Goal: Communication & Community: Share content

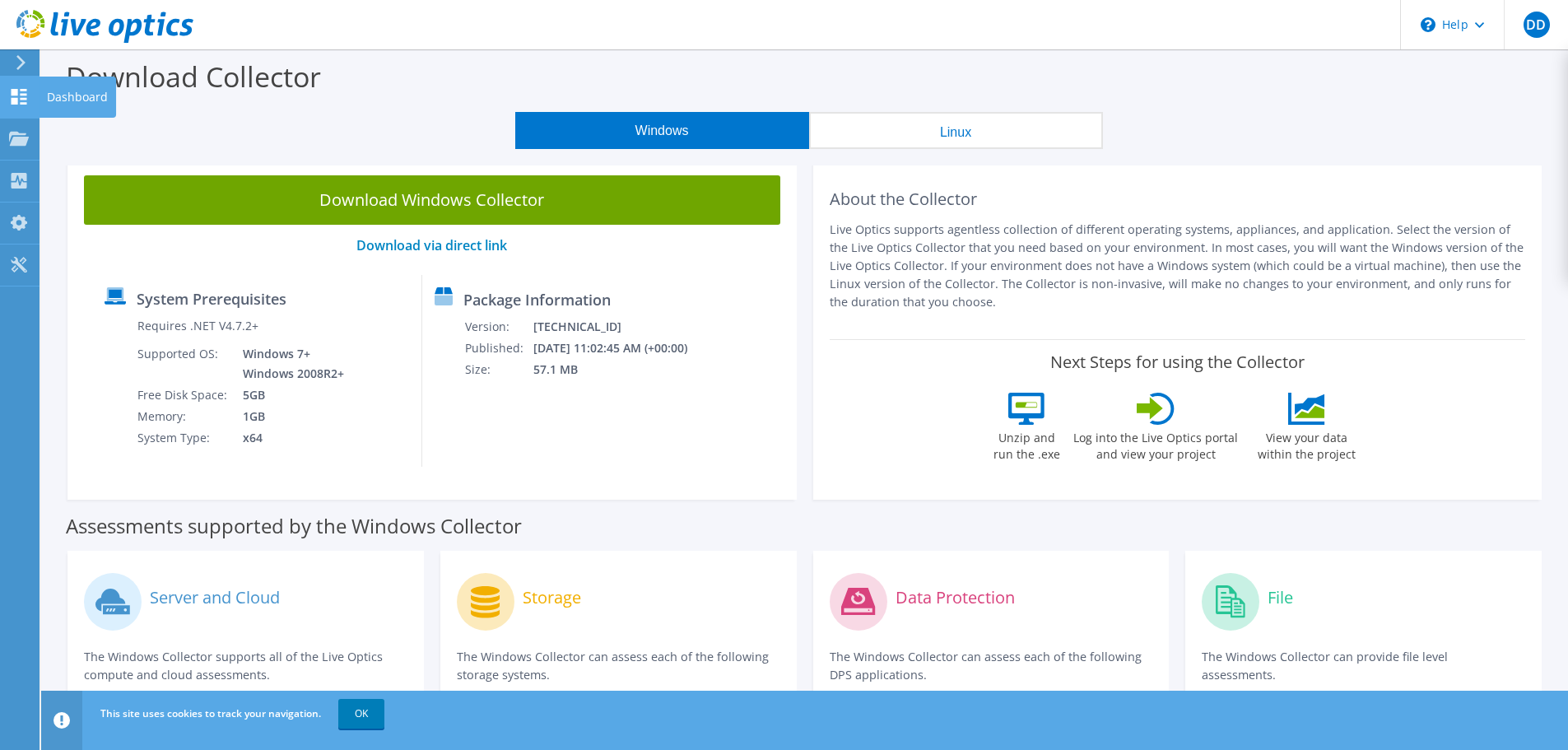
click at [14, 95] on icon at bounding box center [19, 96] width 20 height 16
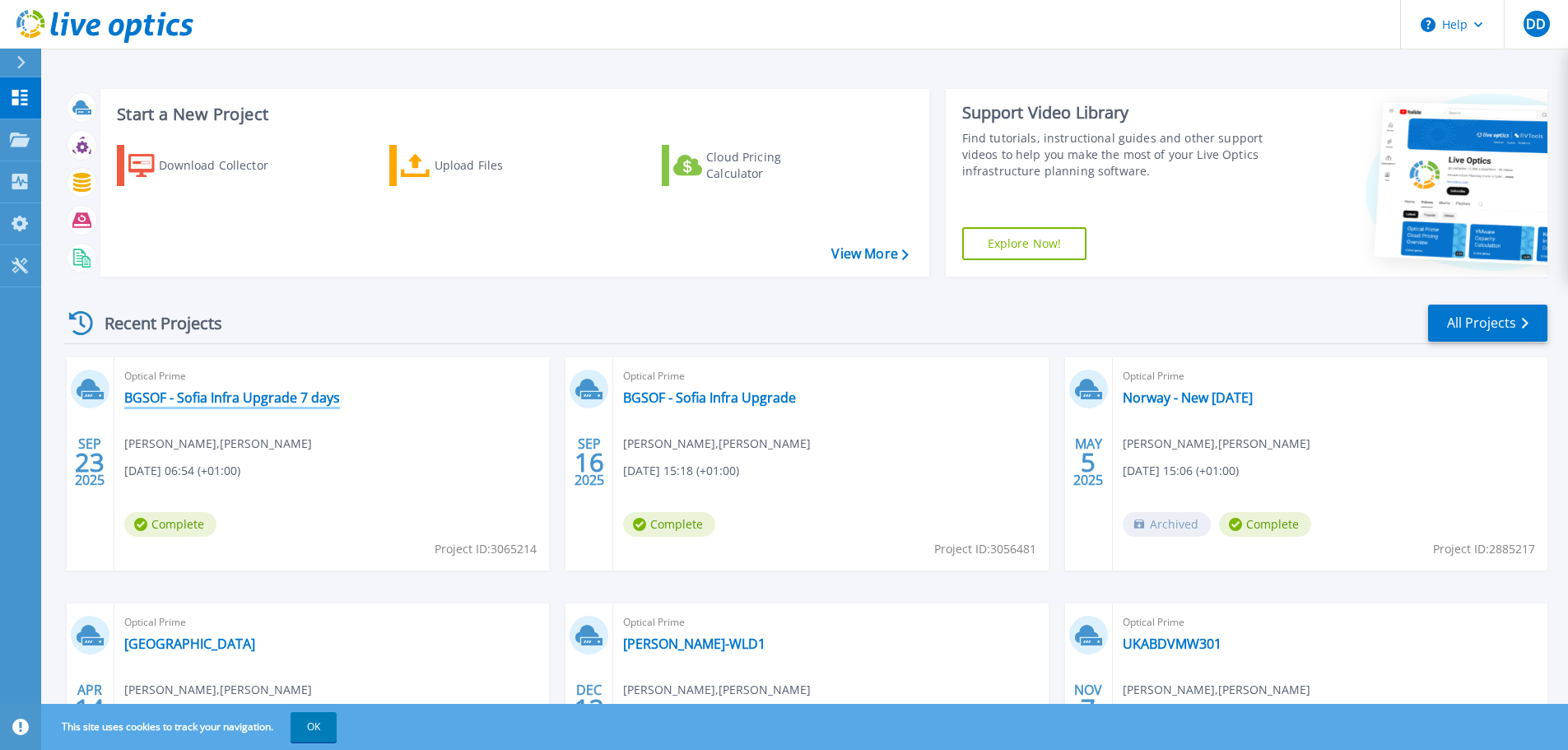
click at [190, 399] on link "BGSOF - Sofia Infra Upgrade 7 days" at bounding box center [231, 398] width 215 height 17
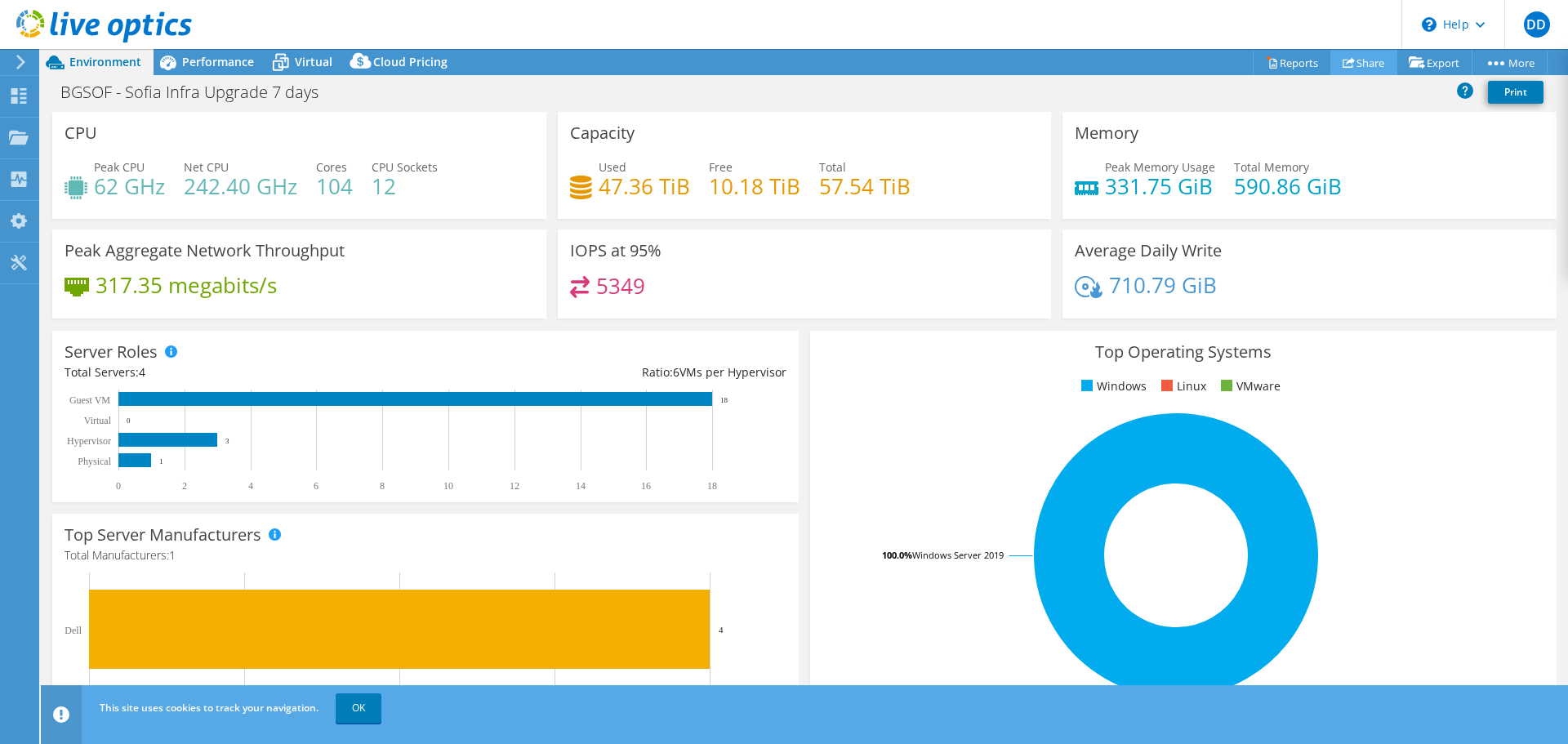
click at [1362, 66] on link "Share" at bounding box center [1364, 62] width 67 height 25
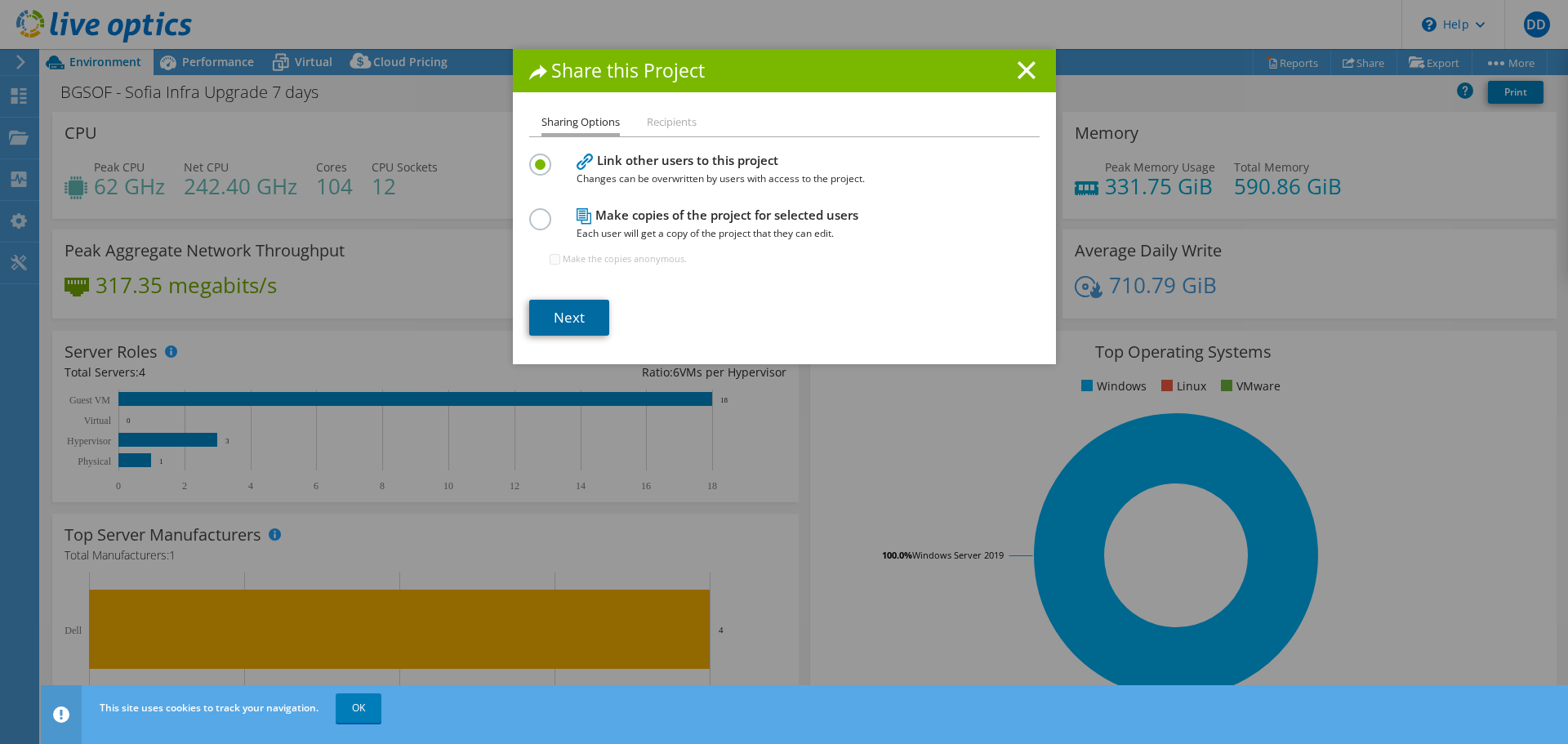
click at [576, 318] on link "Next" at bounding box center [569, 317] width 80 height 36
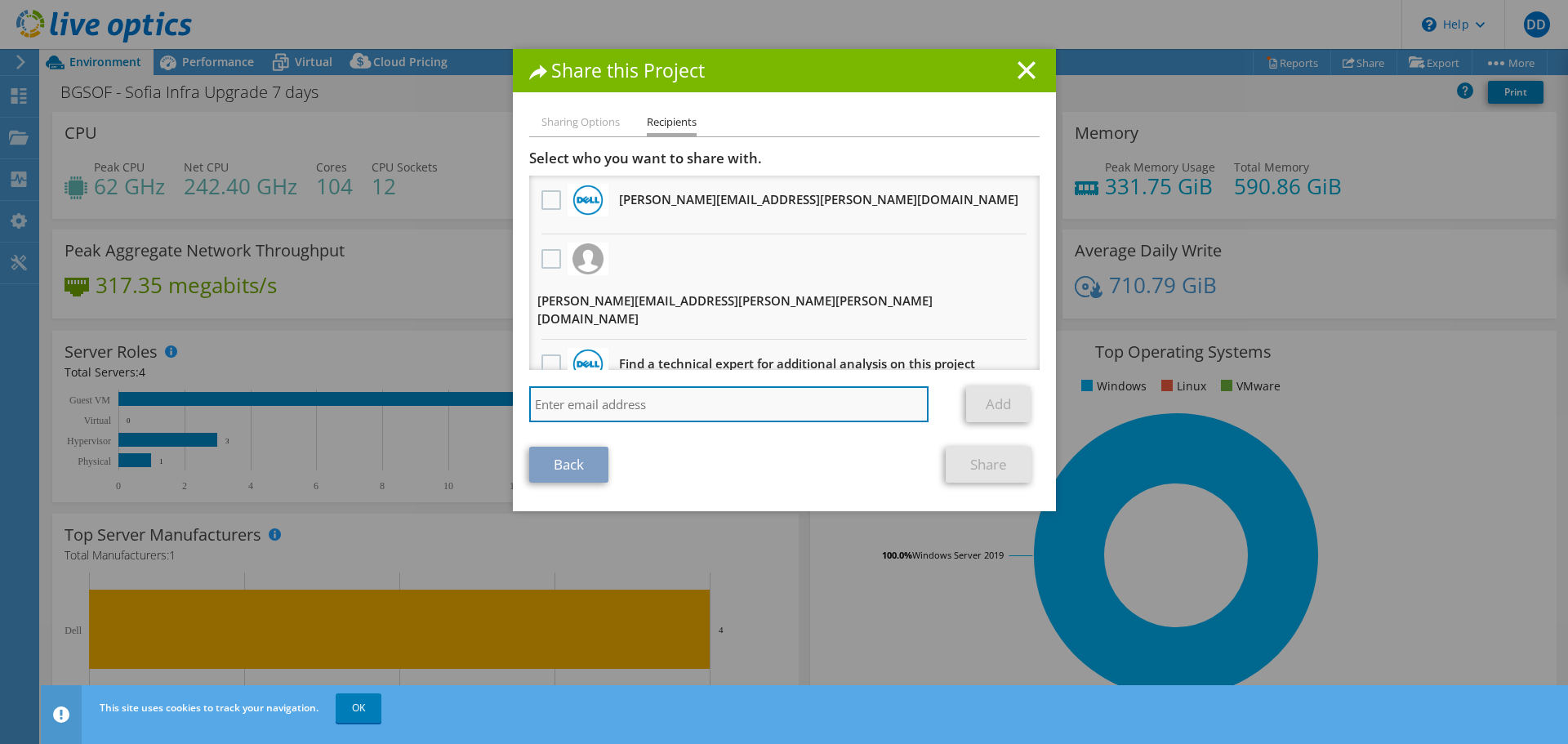
paste input "[EMAIL_ADDRESS][DOMAIN_NAME]"
click at [709, 387] on input "[EMAIL_ADDRESS][DOMAIN_NAME]" at bounding box center [729, 404] width 400 height 36
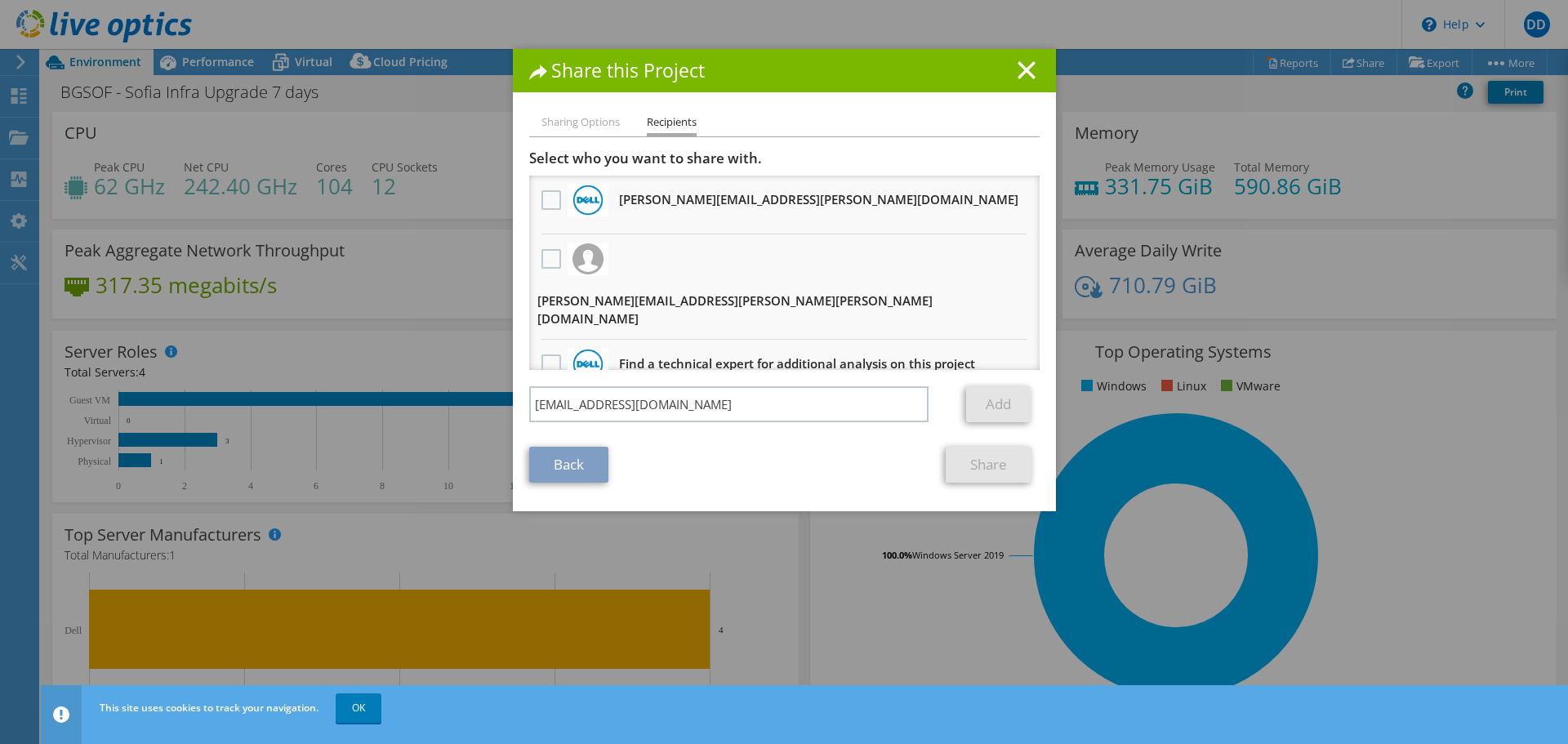
click at [674, 203] on h3 "[PERSON_NAME][EMAIL_ADDRESS][PERSON_NAME][DOMAIN_NAME] Will receive an anonymou…" at bounding box center [818, 199] width 399 height 26
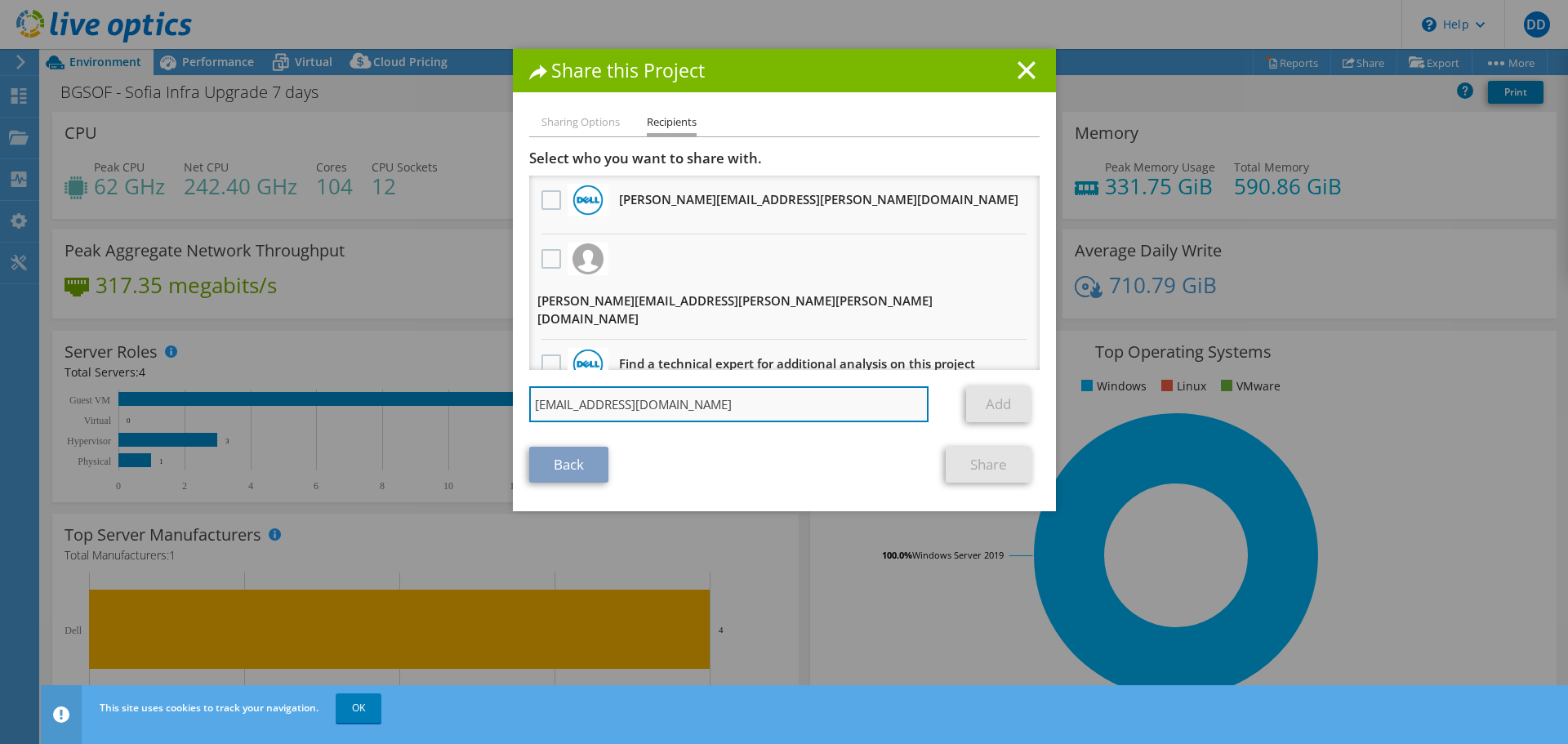
click at [717, 390] on input "[EMAIL_ADDRESS][DOMAIN_NAME]" at bounding box center [729, 404] width 400 height 36
click at [761, 388] on input "[EMAIL_ADDRESS][DOMAIN_NAME]" at bounding box center [729, 404] width 400 height 36
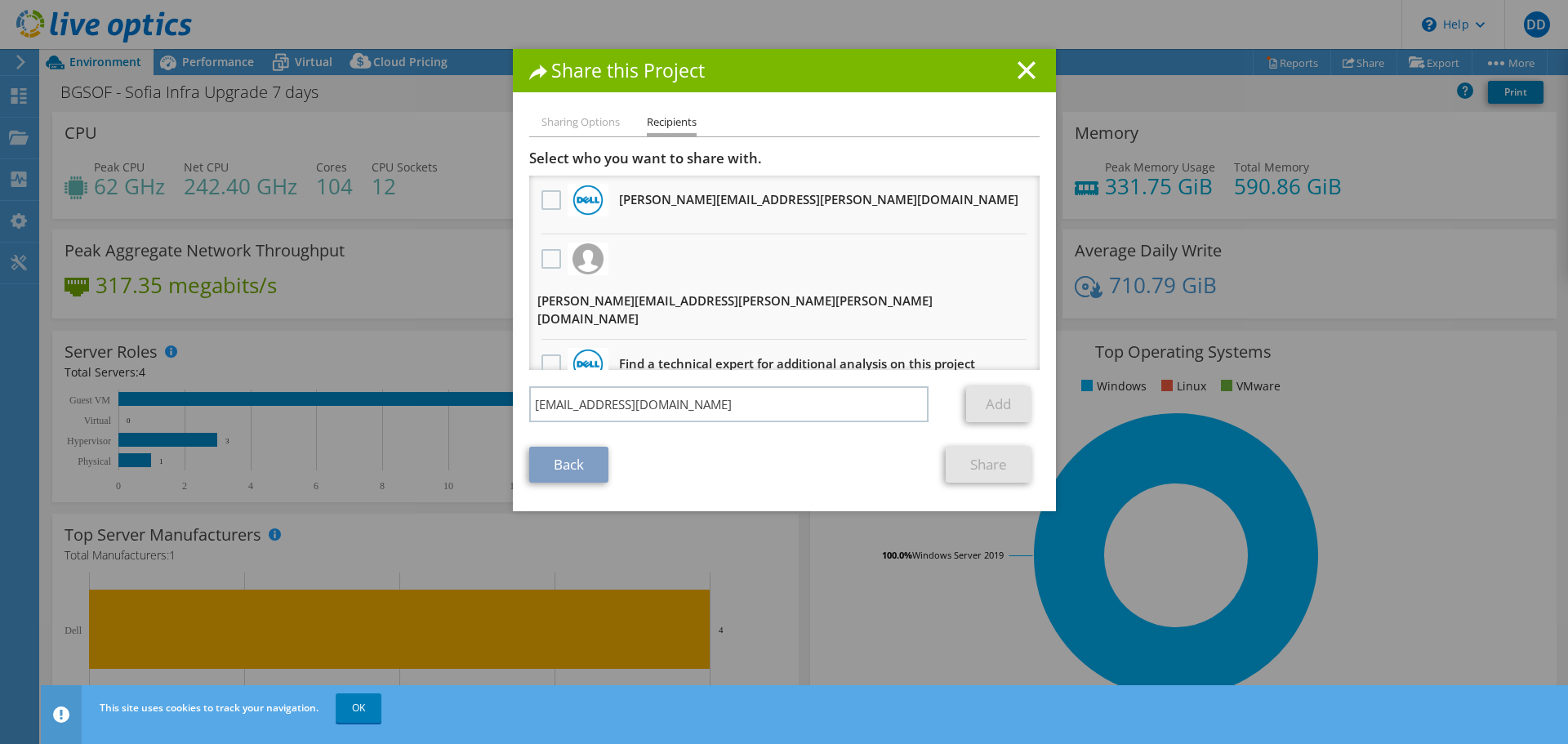
click at [992, 393] on link "Add" at bounding box center [999, 404] width 64 height 36
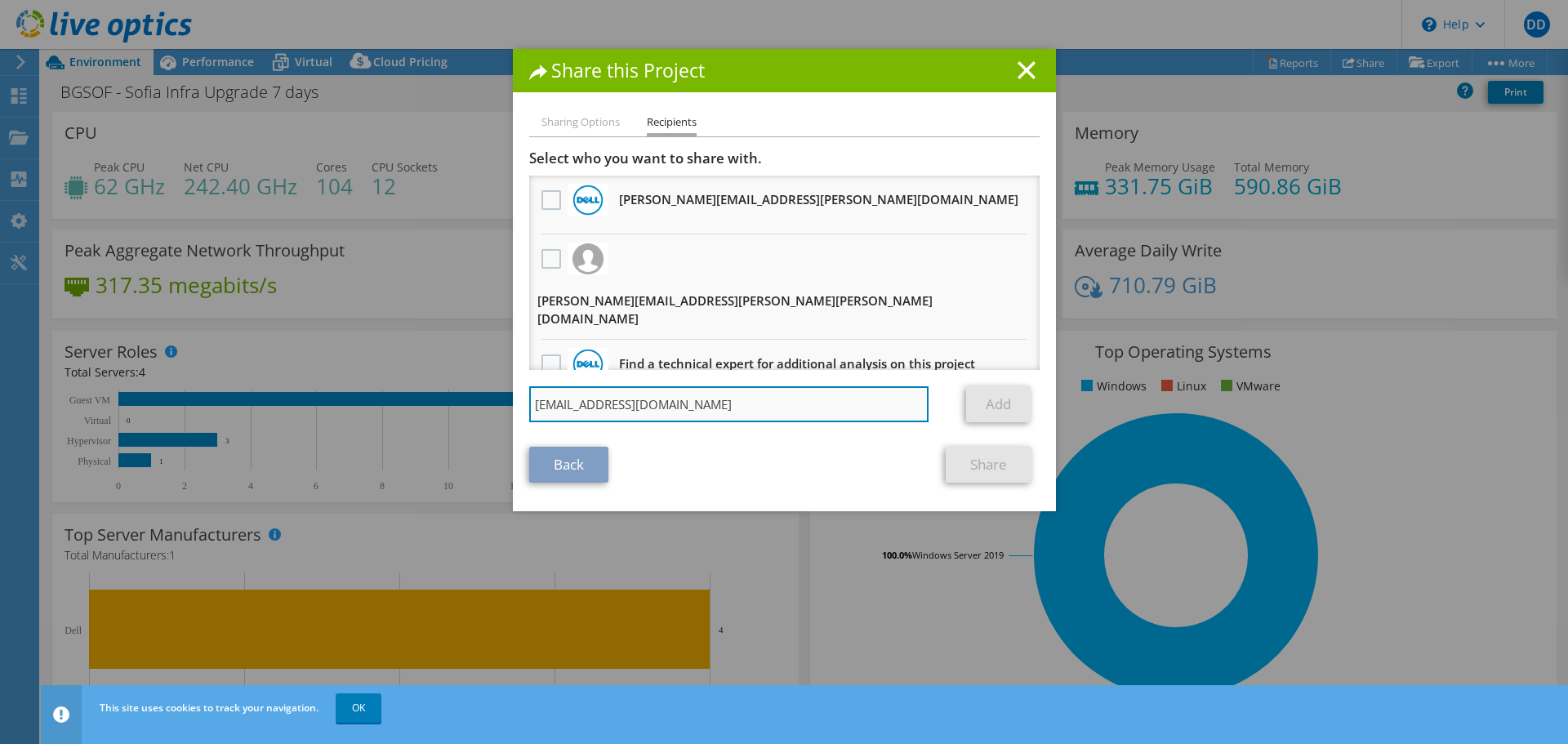
click at [853, 391] on input "[EMAIL_ADDRESS][DOMAIN_NAME]" at bounding box center [729, 404] width 400 height 36
drag, startPoint x: 822, startPoint y: 391, endPoint x: 543, endPoint y: 380, distance: 279.2
click at [543, 387] on input "[EMAIL_ADDRESS][DOMAIN_NAME]" at bounding box center [729, 404] width 400 height 36
click at [751, 388] on input "[EMAIL_ADDRESS][DOMAIN_NAME]" at bounding box center [729, 404] width 400 height 36
click at [764, 387] on input "[EMAIL_ADDRESS][DOMAIN_NAME]" at bounding box center [729, 404] width 400 height 36
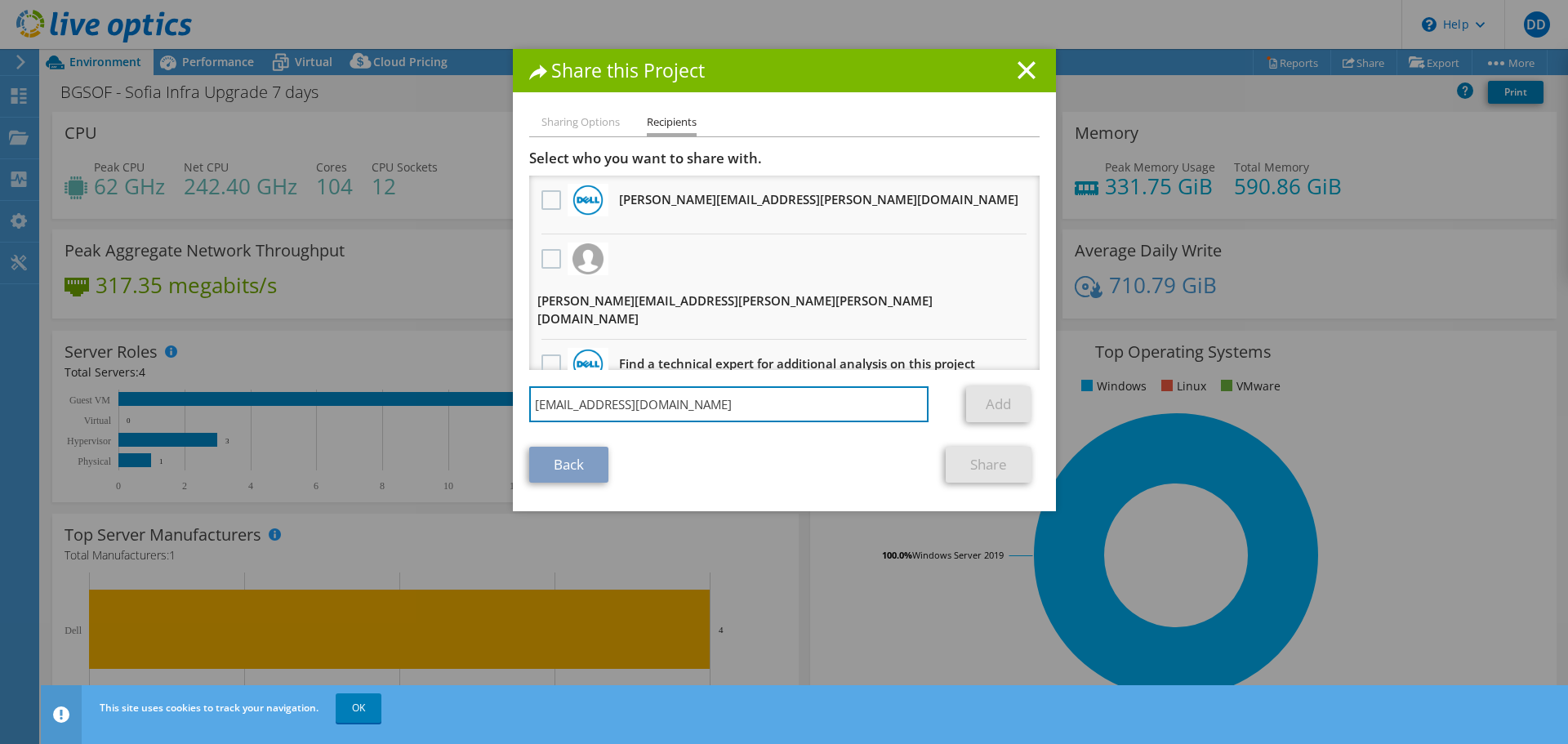
drag, startPoint x: 787, startPoint y: 393, endPoint x: 512, endPoint y: 392, distance: 275.0
click at [513, 392] on div "Sharing Options Recipients Link other users to this project Changes can be over…" at bounding box center [784, 311] width 543 height 398
paste input "dimitar.avram"
type input "[EMAIL_ADDRESS][DOMAIN_NAME]"
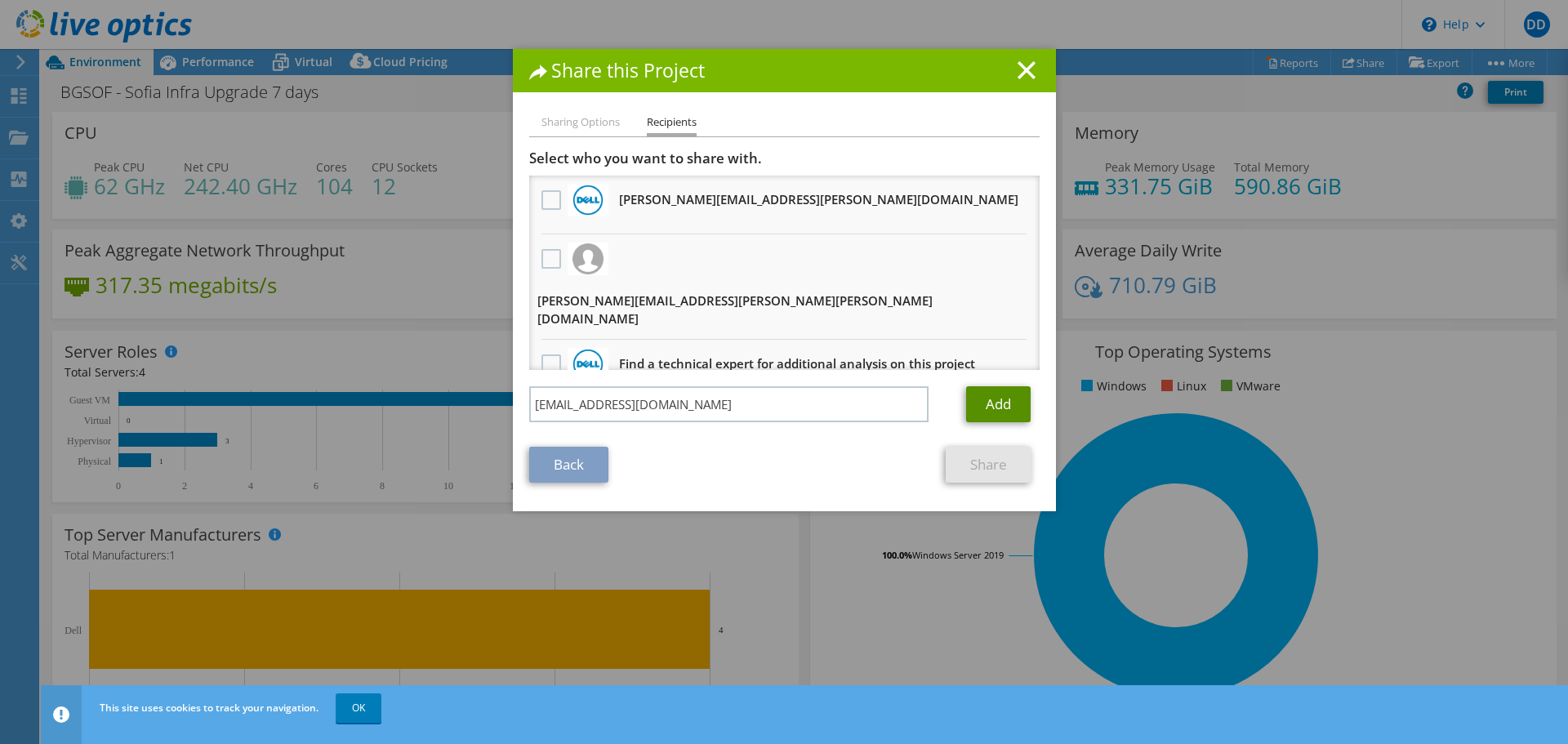
click at [990, 387] on link "Add" at bounding box center [999, 404] width 64 height 36
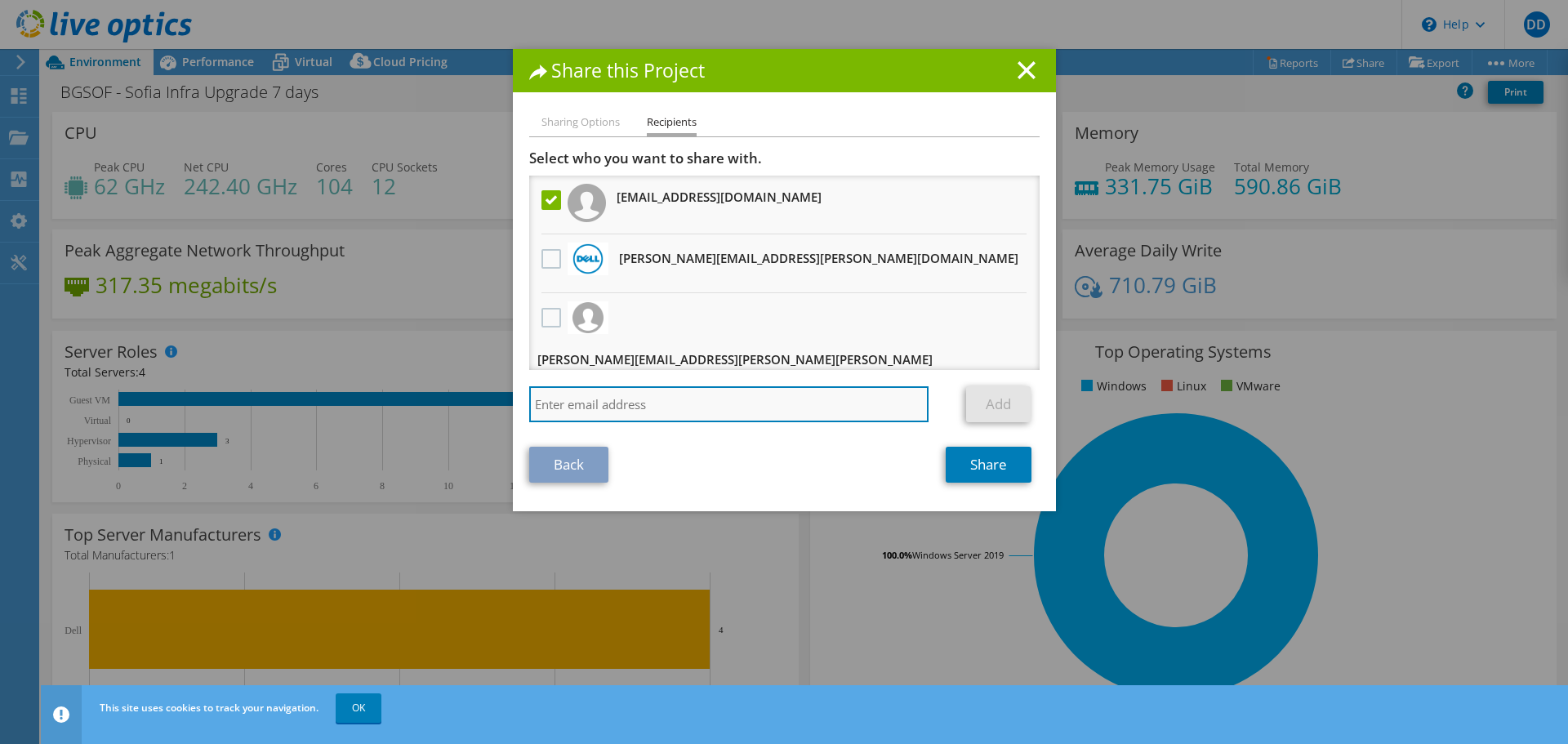
paste input "[EMAIL_ADDRESS][DOMAIN_NAME]"
click at [753, 401] on input "[EMAIL_ADDRESS][DOMAIN_NAME]" at bounding box center [729, 404] width 400 height 36
type input "[EMAIL_ADDRESS][DOMAIN_NAME]"
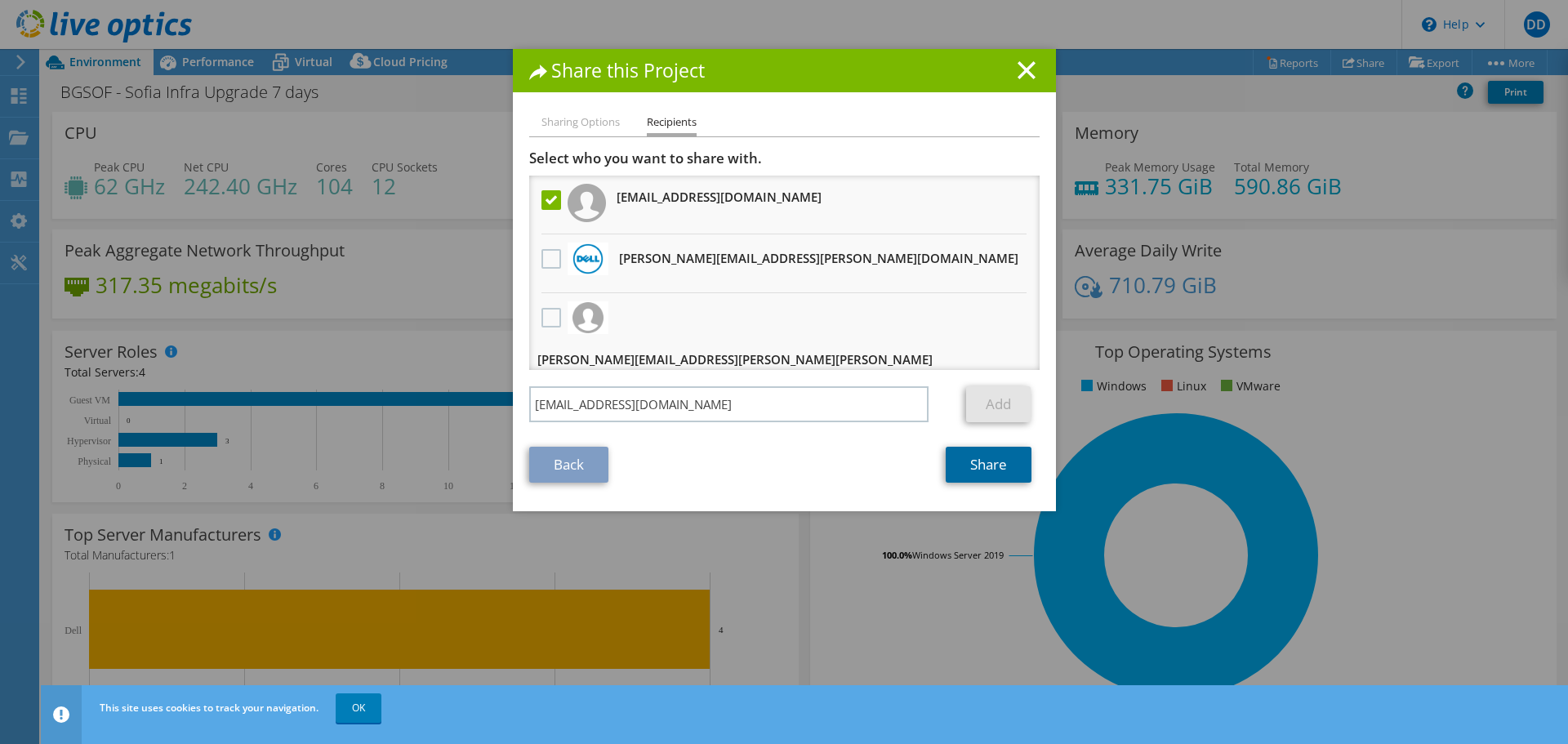
click at [983, 471] on link "Share" at bounding box center [989, 465] width 86 height 36
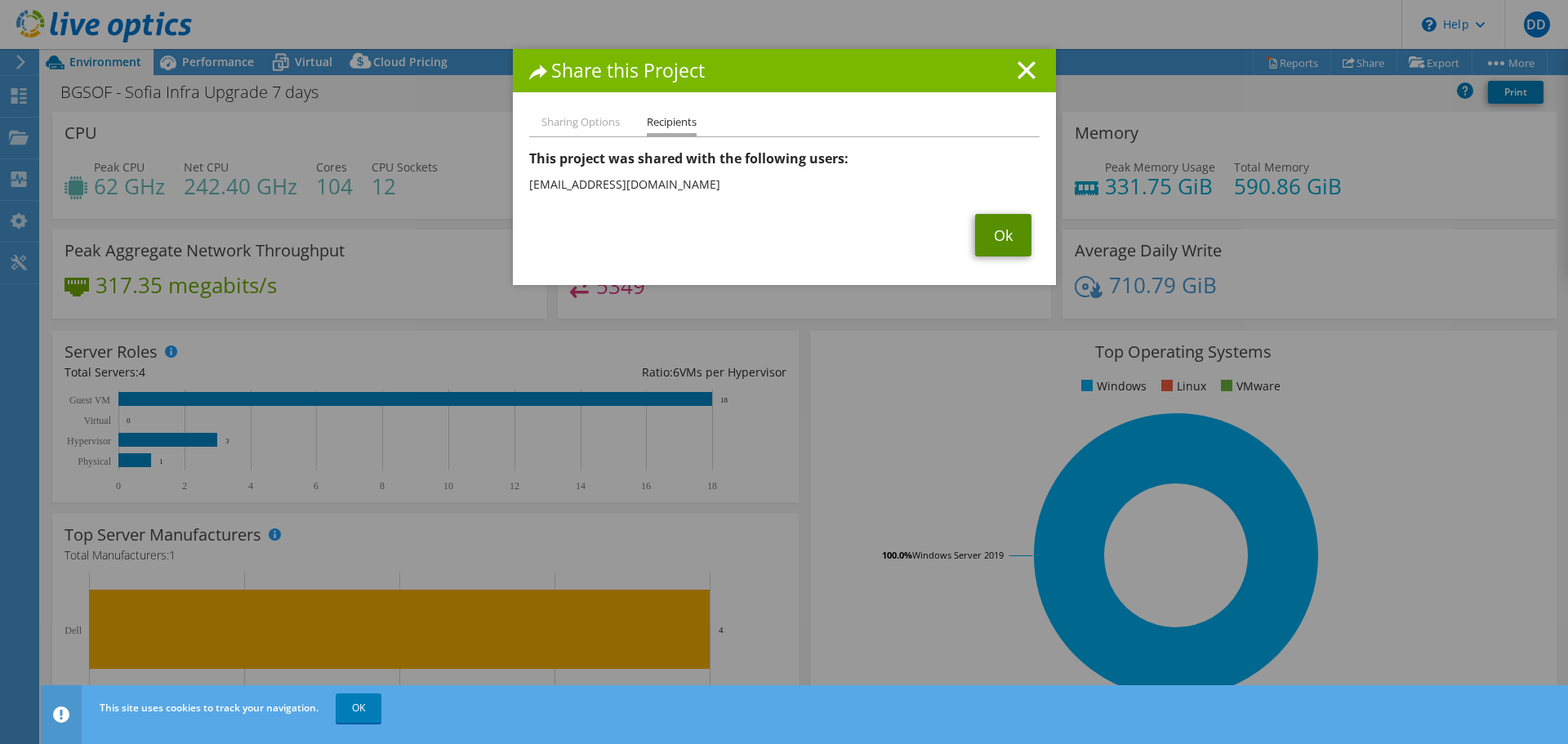
click at [1004, 238] on link "Ok" at bounding box center [1004, 235] width 57 height 43
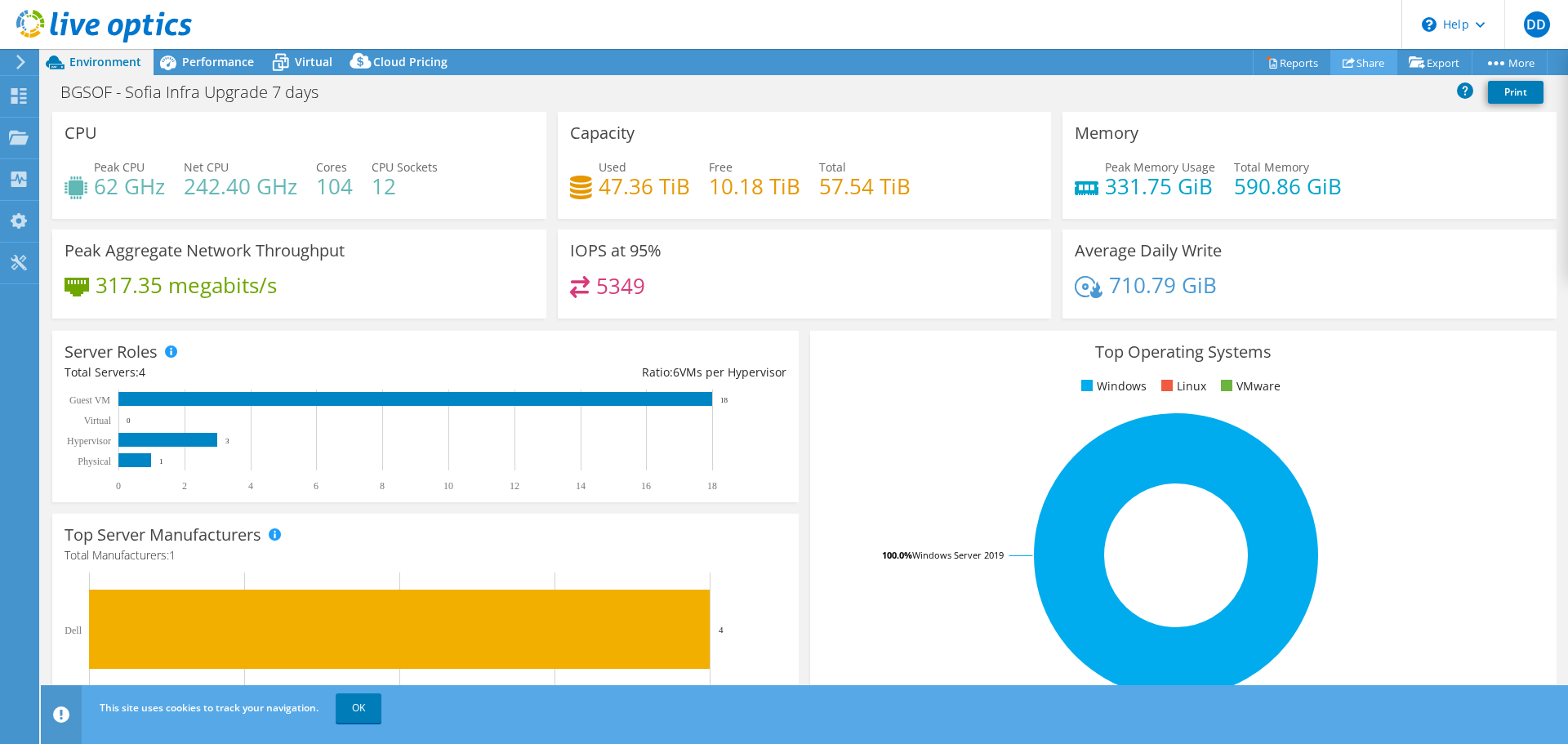
click at [1347, 67] on link "Share" at bounding box center [1364, 62] width 67 height 25
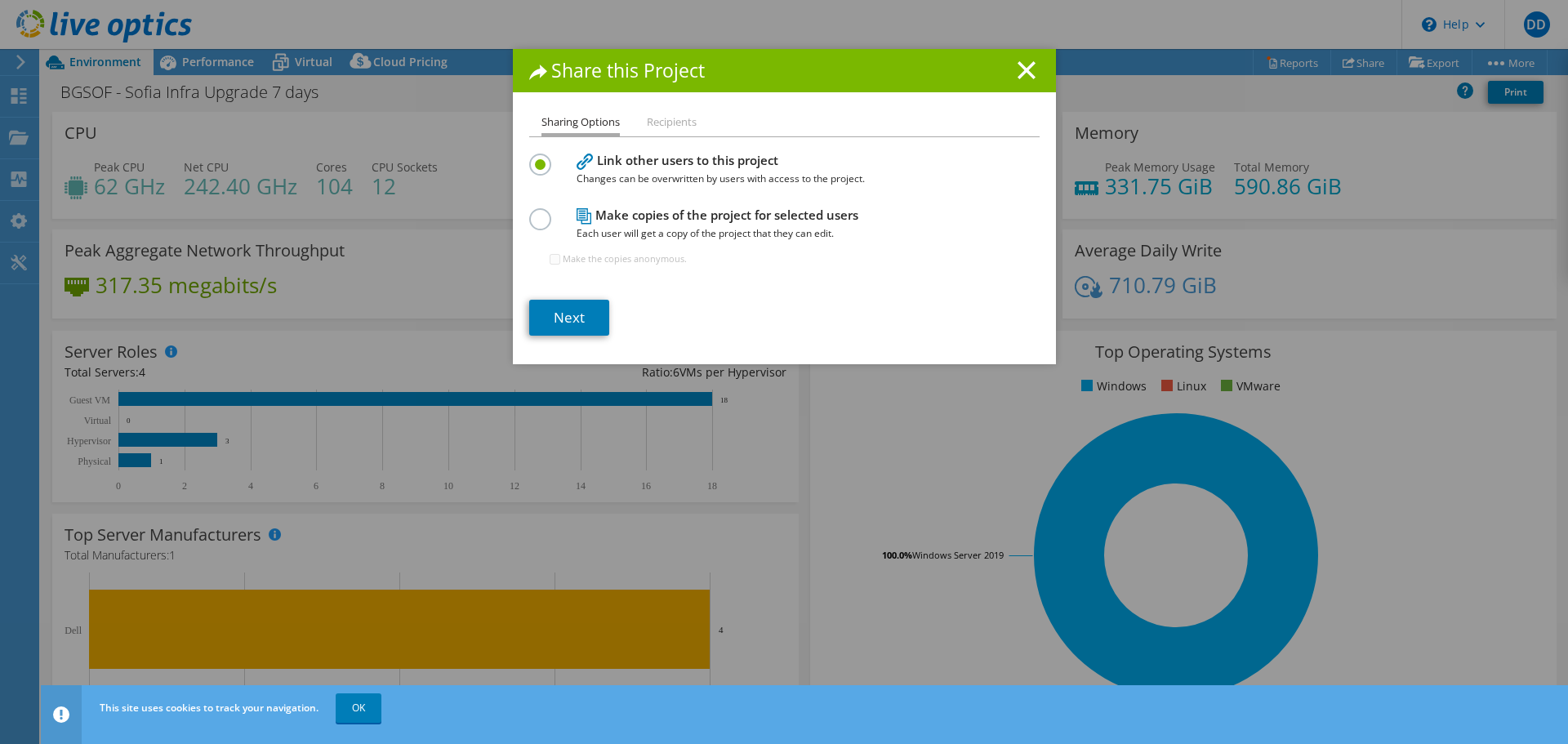
click at [1030, 68] on h1 "Share this Project" at bounding box center [784, 70] width 511 height 19
click at [1020, 62] on icon at bounding box center [1026, 70] width 18 height 18
